Goal: Task Accomplishment & Management: Use online tool/utility

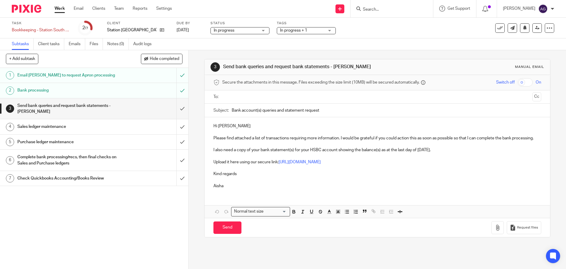
click at [19, 8] on img at bounding box center [26, 9] width 29 height 8
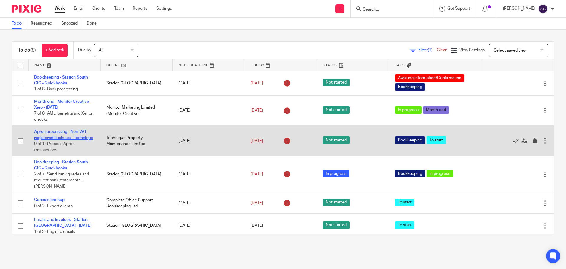
click at [63, 132] on link "Apron processing - Non-VAT registered business - Technique" at bounding box center [63, 134] width 59 height 10
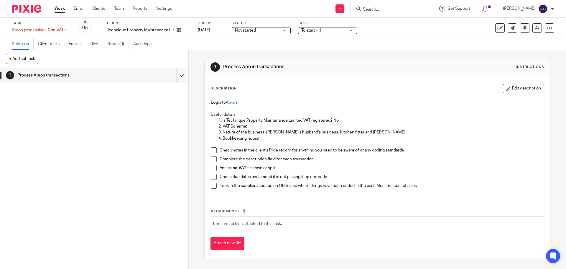
click at [211, 150] on span at bounding box center [214, 150] width 6 height 6
click at [213, 160] on span at bounding box center [214, 159] width 6 height 6
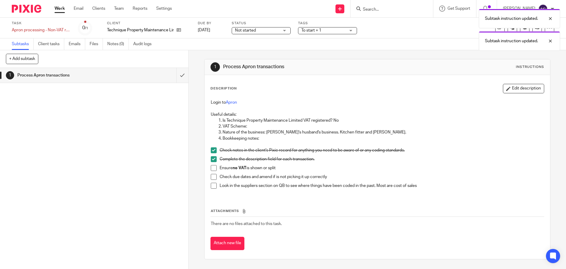
click at [212, 167] on span at bounding box center [214, 168] width 6 height 6
click at [214, 175] on span at bounding box center [214, 177] width 6 height 6
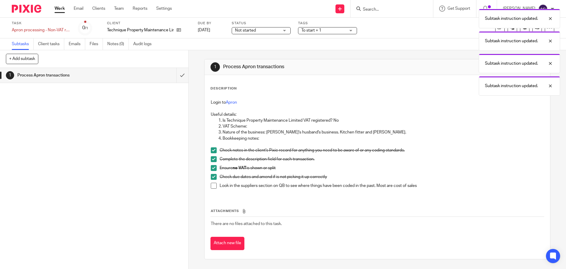
click at [211, 184] on span at bounding box center [214, 186] width 6 height 6
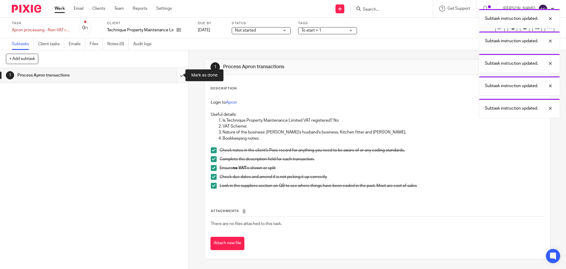
click at [174, 78] on input "submit" at bounding box center [94, 75] width 188 height 15
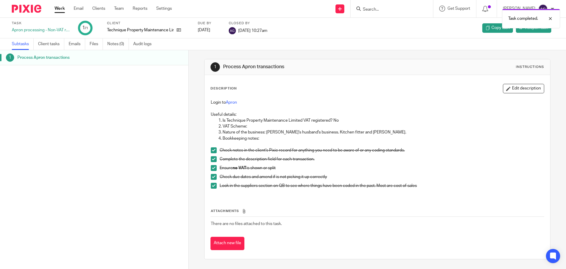
click at [27, 14] on div at bounding box center [24, 8] width 49 height 17
click at [30, 10] on img at bounding box center [26, 9] width 29 height 8
